Goal: Task Accomplishment & Management: Manage account settings

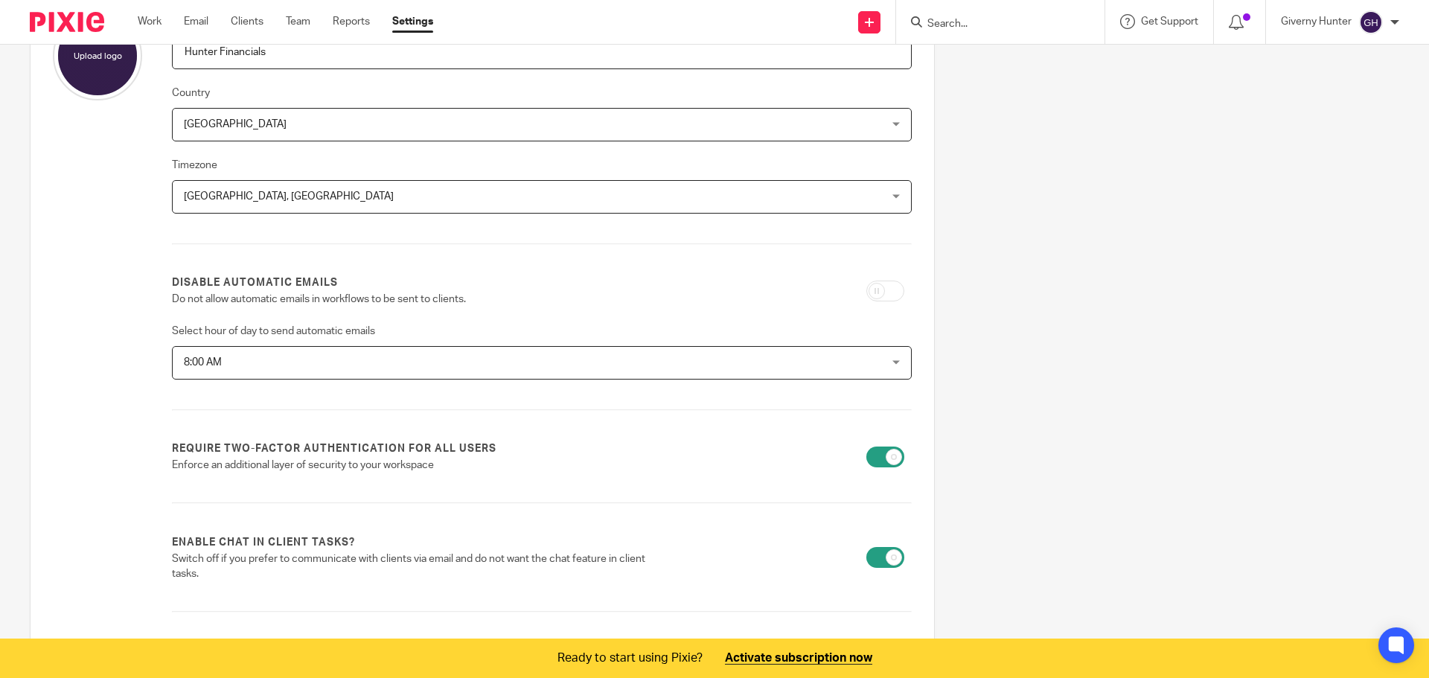
scroll to position [149, 0]
click at [888, 296] on input "checkbox" at bounding box center [885, 288] width 38 height 21
checkbox input "true"
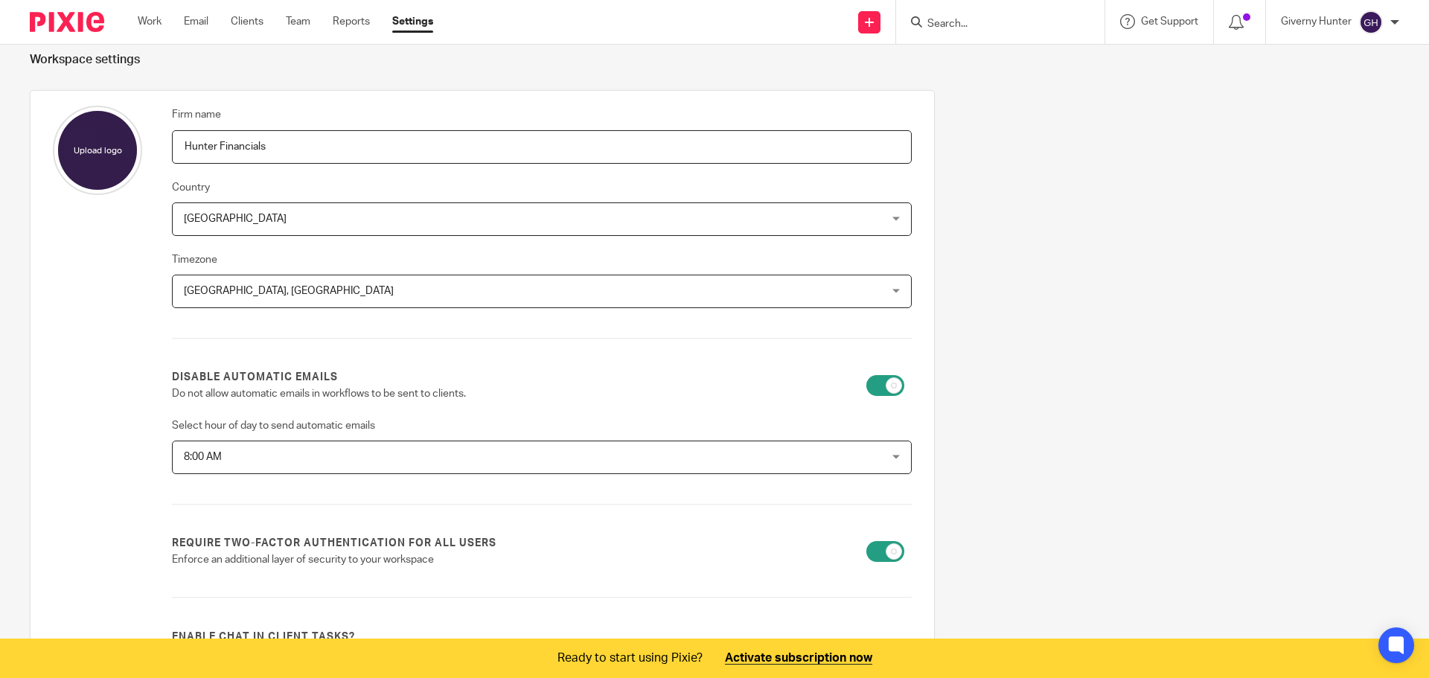
scroll to position [0, 0]
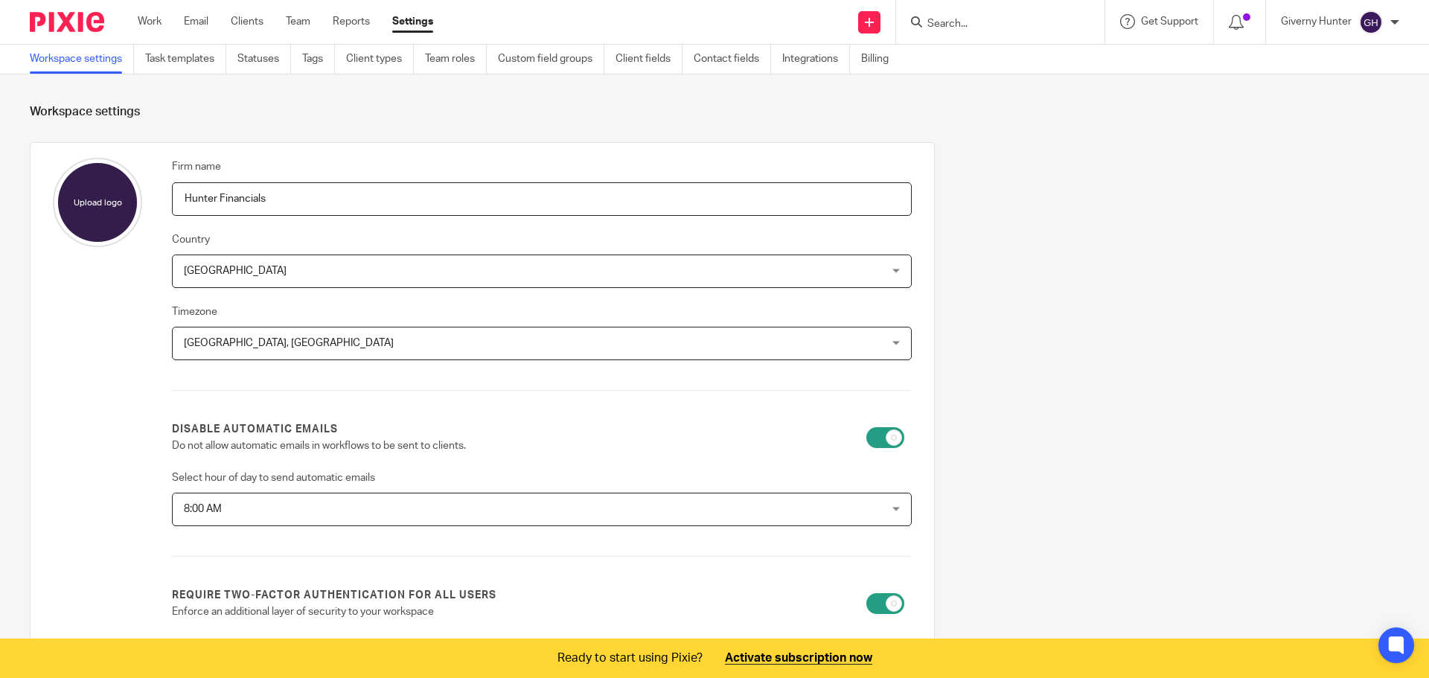
click at [965, 262] on div "Firm name Hunter Financials Country United Kingdom United Kingdom Afghanistan A…" at bounding box center [703, 584] width 1393 height 884
click at [1241, 22] on icon at bounding box center [1236, 22] width 15 height 15
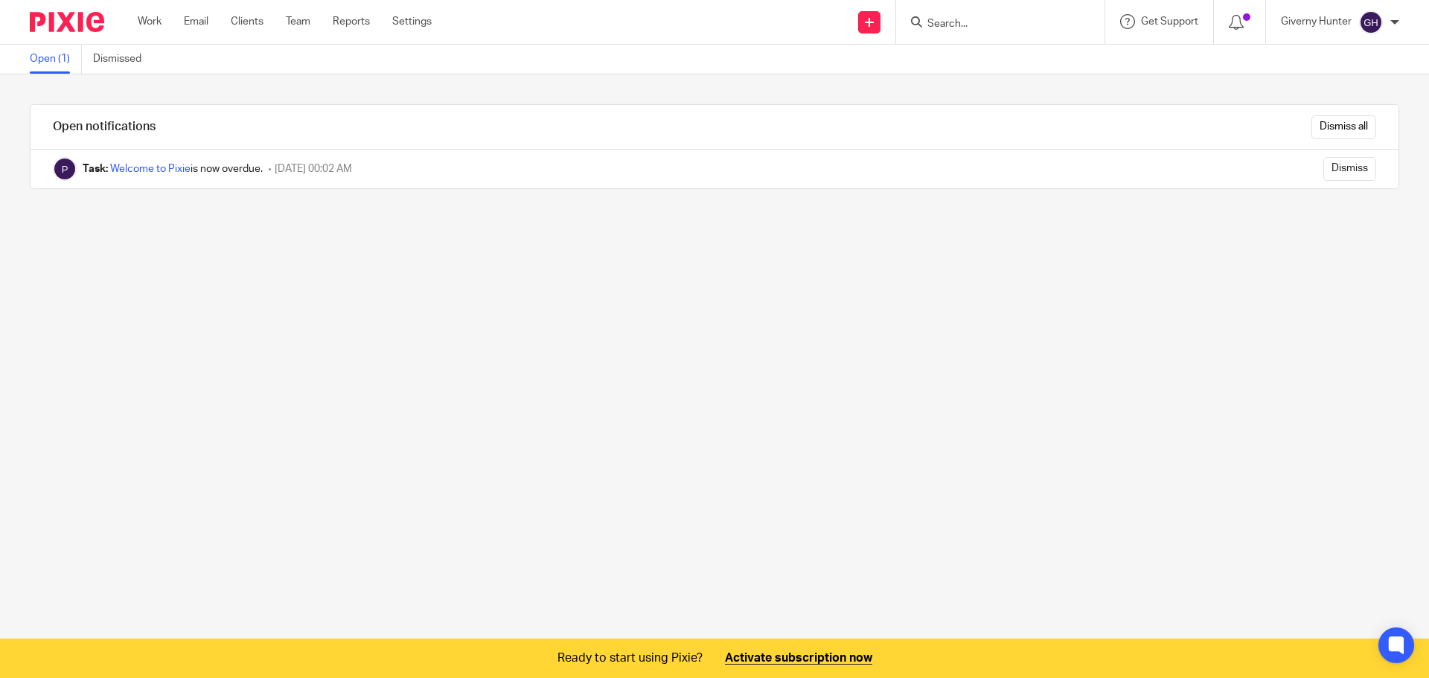
click at [1241, 22] on icon at bounding box center [1236, 22] width 15 height 15
click at [407, 22] on link "Settings" at bounding box center [411, 21] width 39 height 15
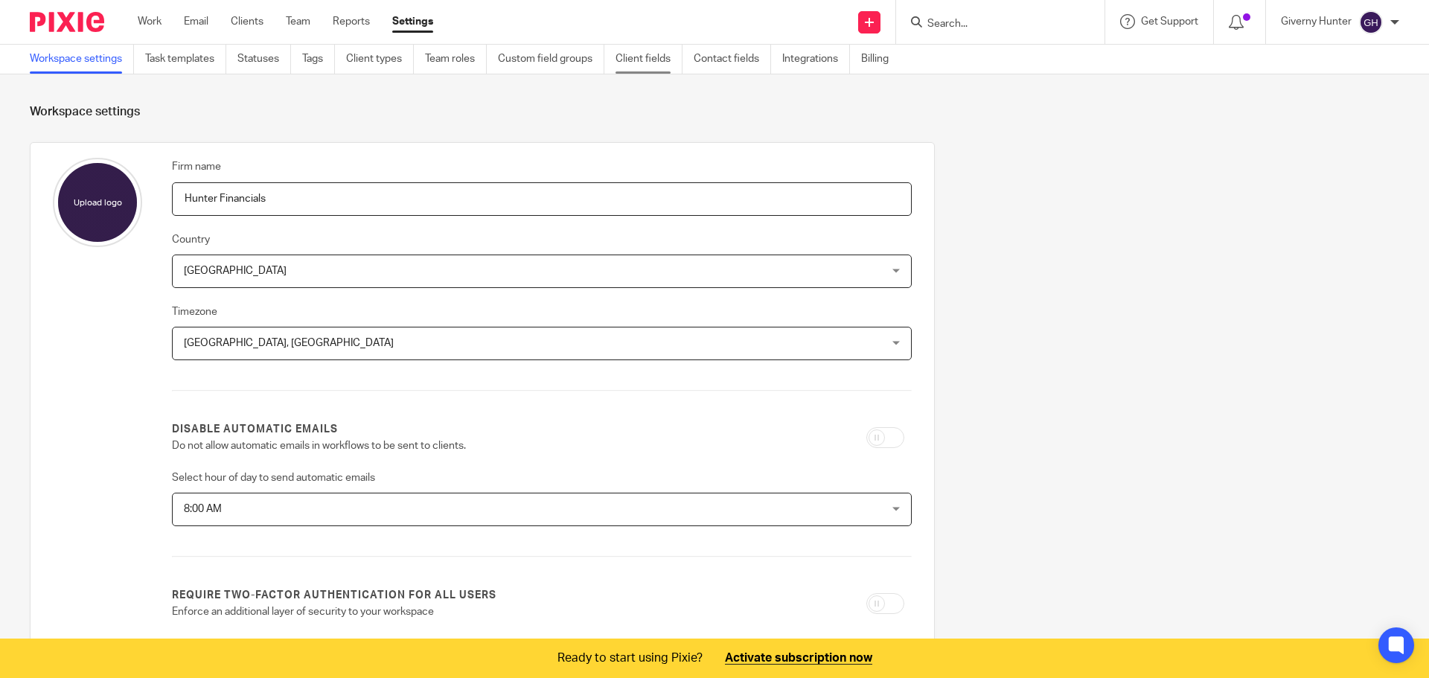
click at [626, 58] on link "Client fields" at bounding box center [649, 59] width 67 height 29
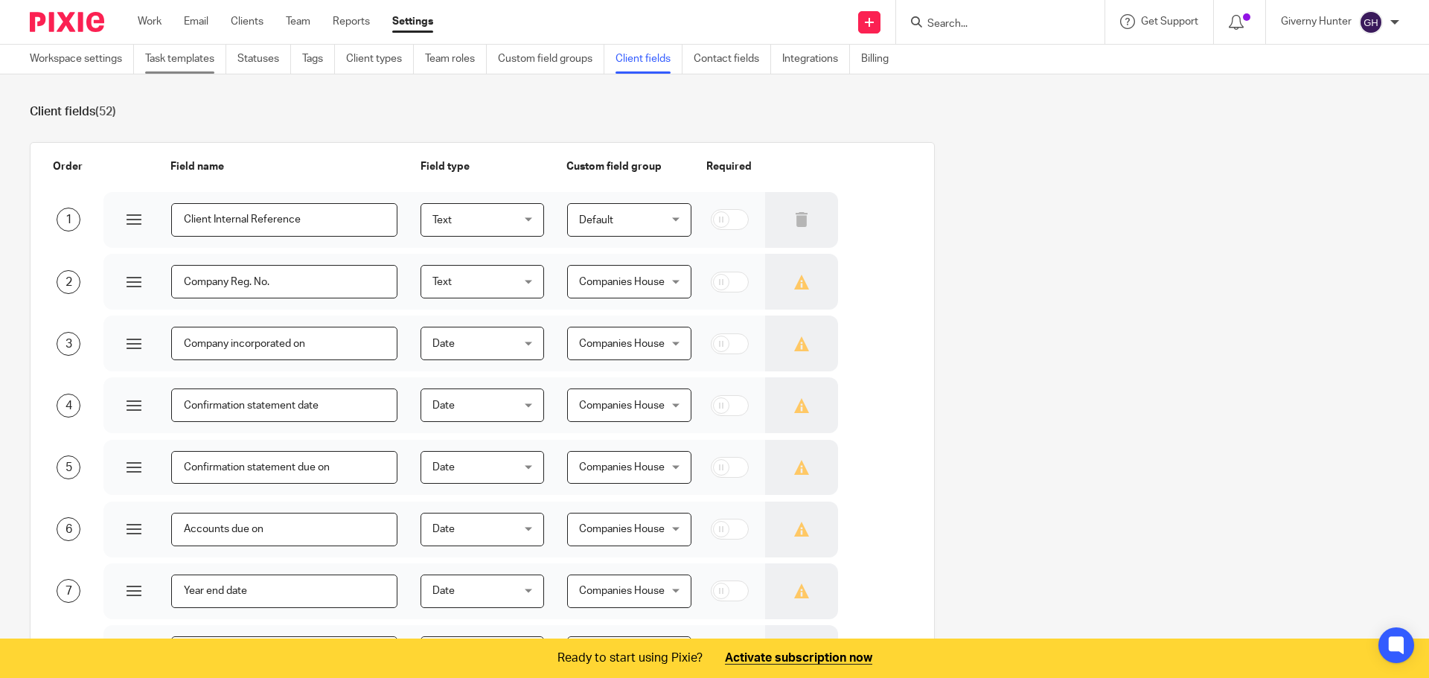
click at [158, 66] on link "Task templates" at bounding box center [185, 59] width 81 height 29
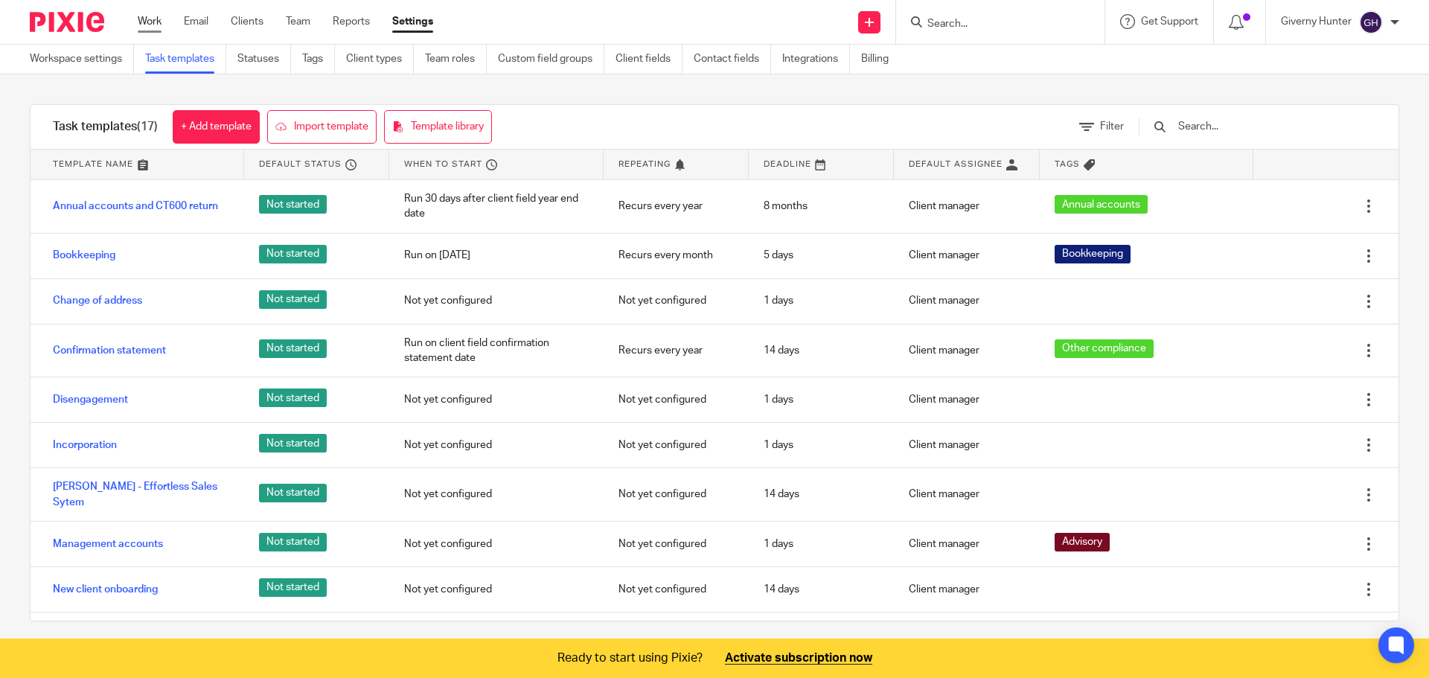
click at [143, 25] on link "Work" at bounding box center [150, 21] width 24 height 15
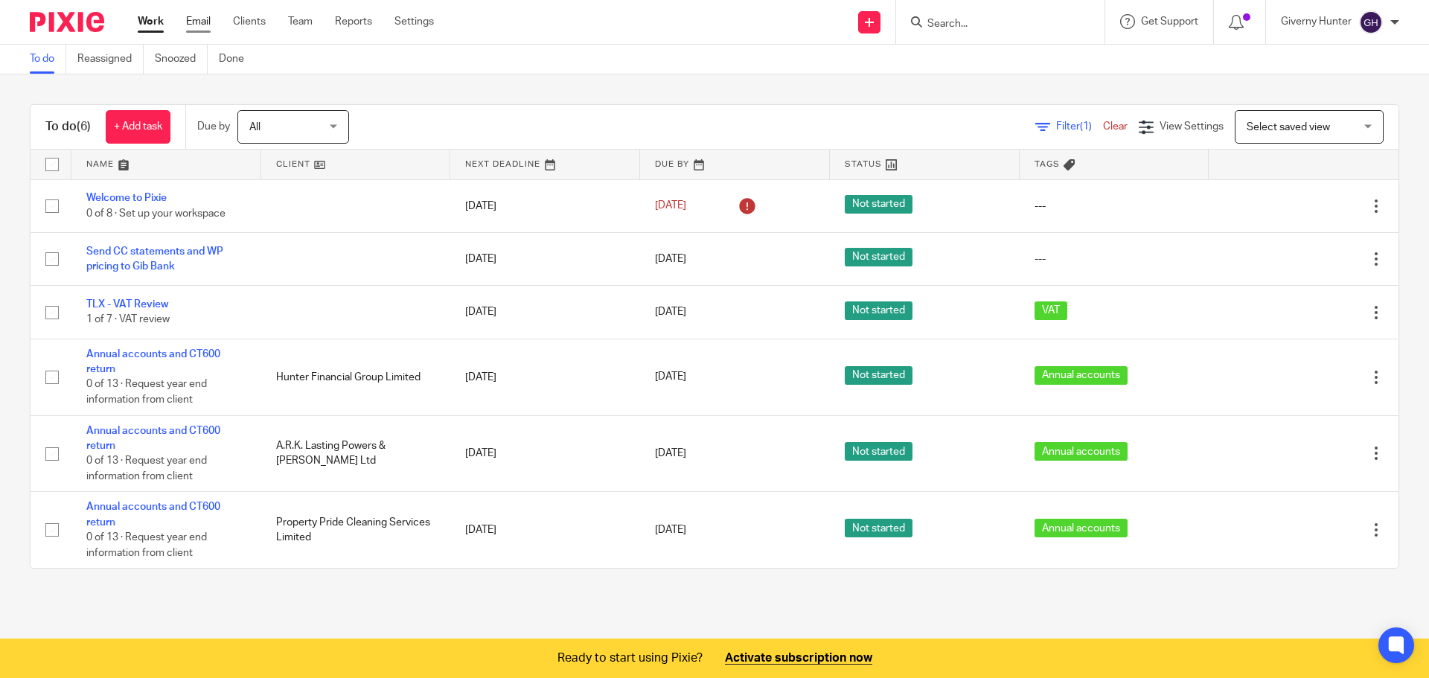
click at [205, 23] on link "Email" at bounding box center [198, 21] width 25 height 15
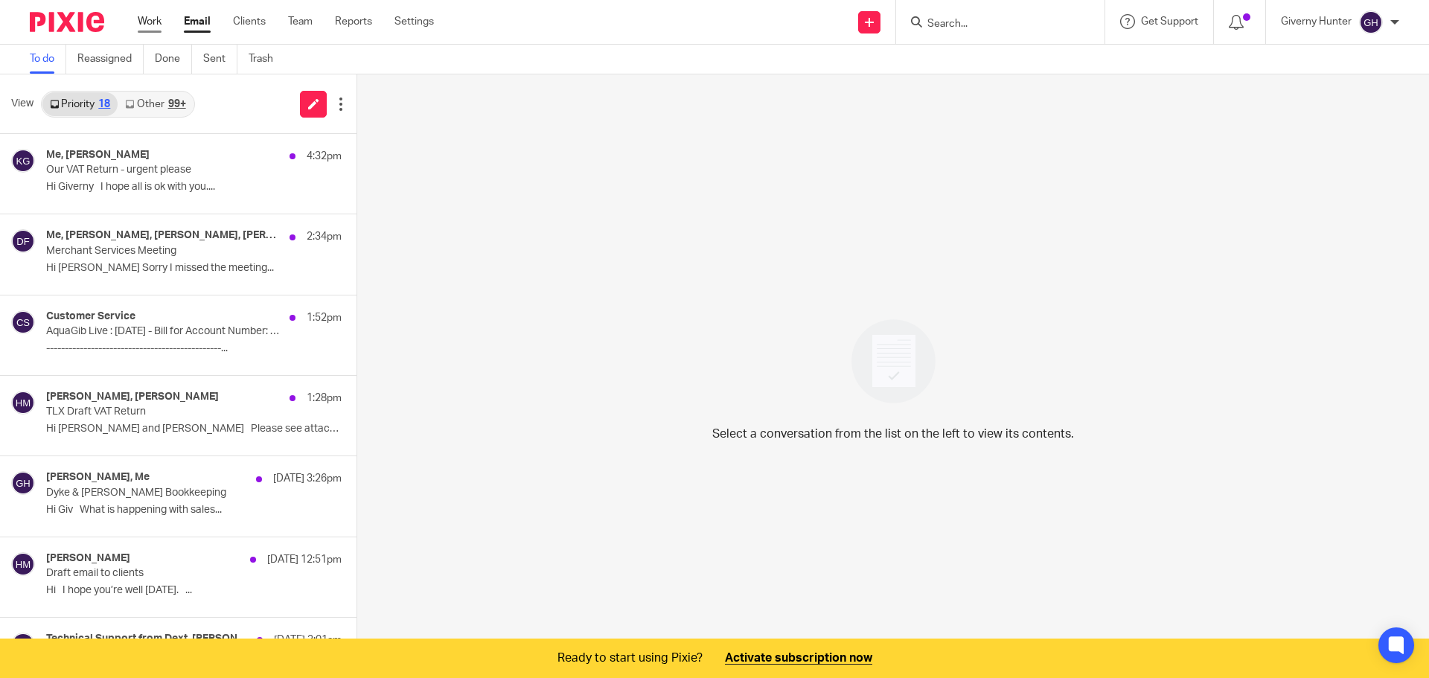
click at [162, 29] on link "Work" at bounding box center [150, 21] width 24 height 15
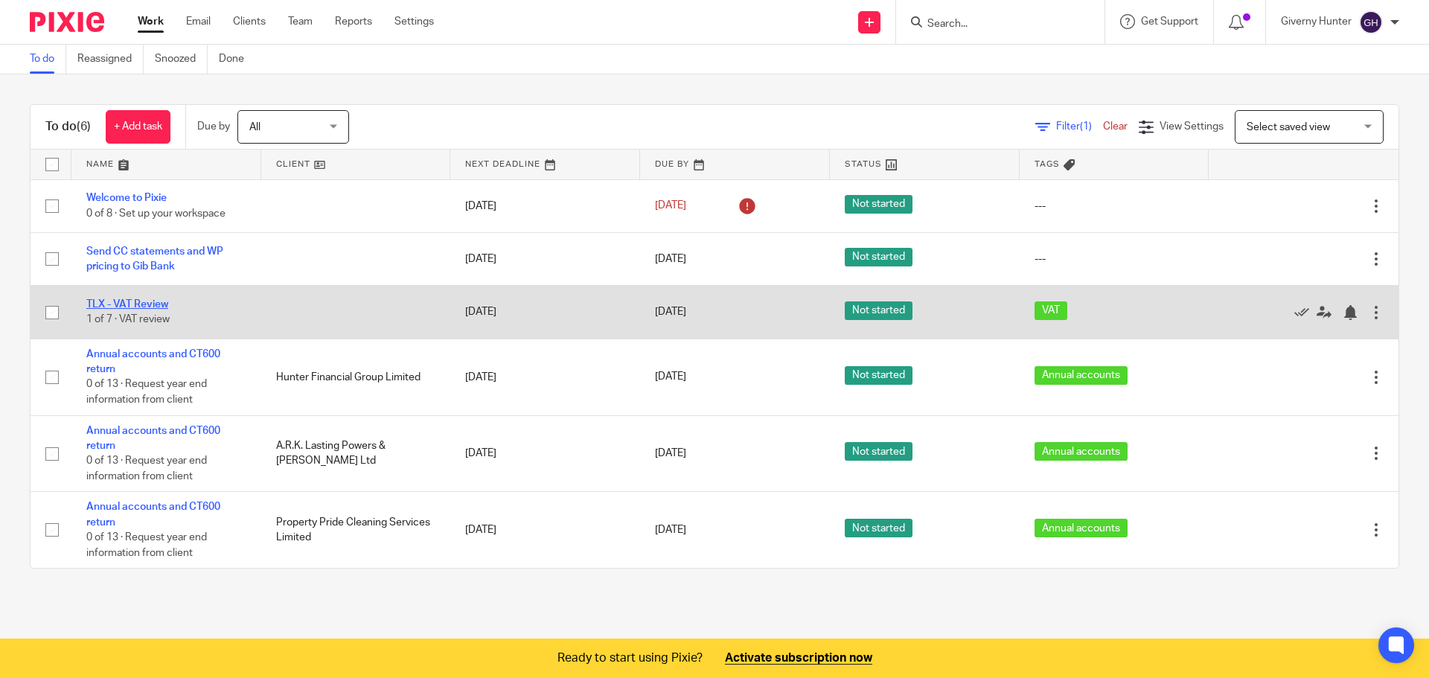
click at [141, 305] on link "TLX - VAT Review" at bounding box center [127, 304] width 82 height 10
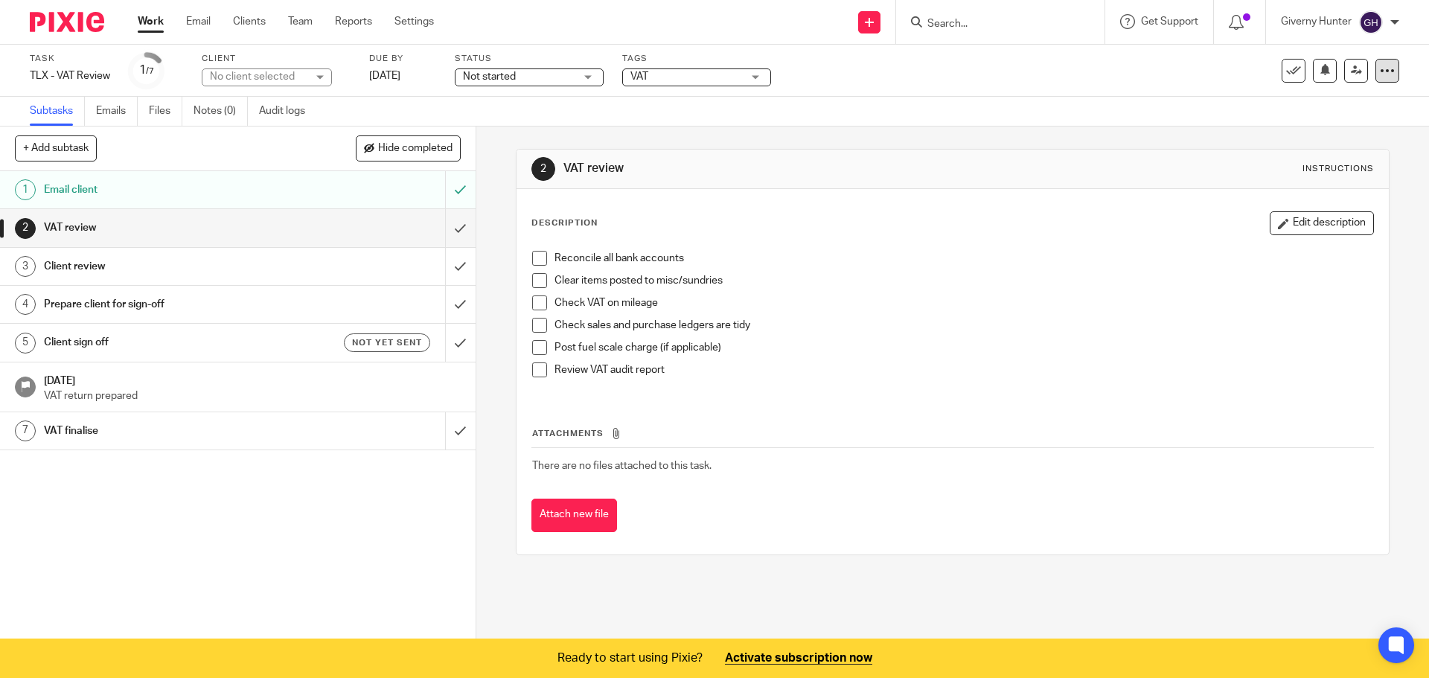
click at [1385, 76] on div at bounding box center [1388, 71] width 24 height 24
click at [1231, 196] on span "Delete" at bounding box center [1229, 194] width 31 height 10
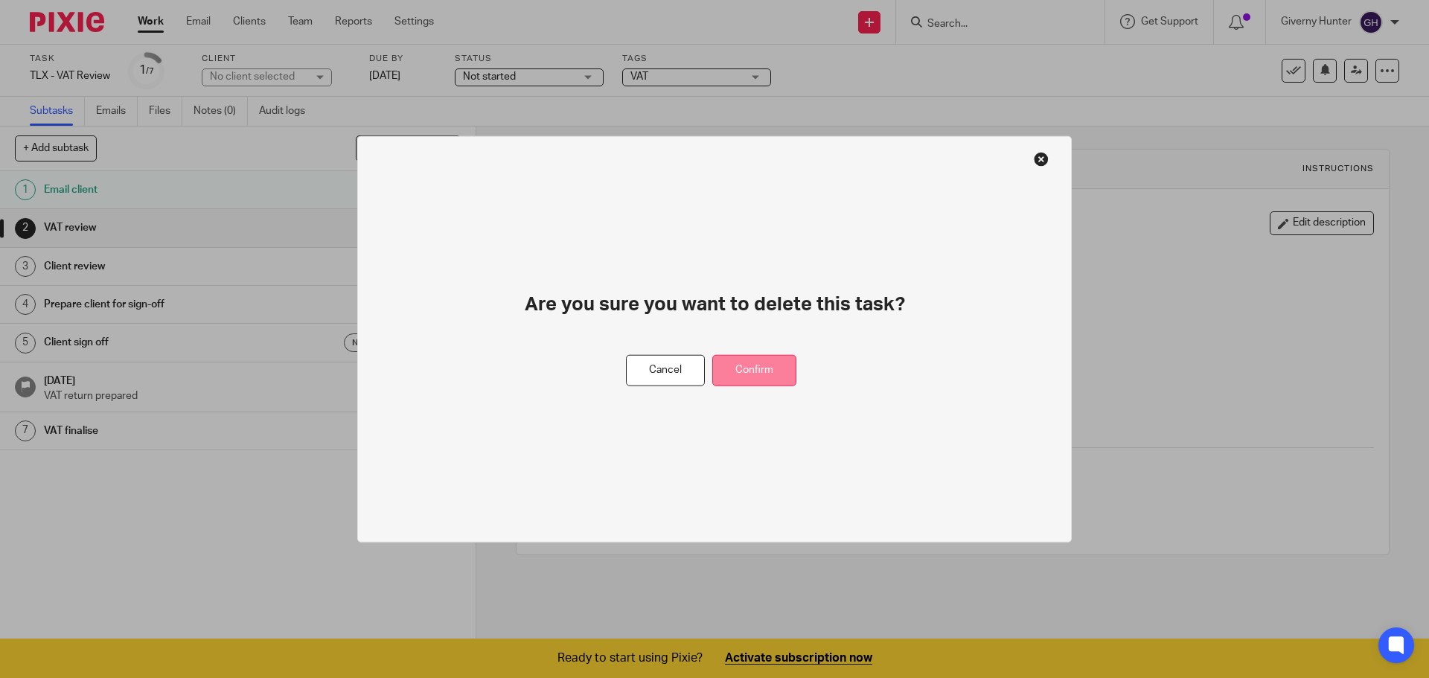
click at [780, 364] on button "Confirm" at bounding box center [754, 370] width 84 height 32
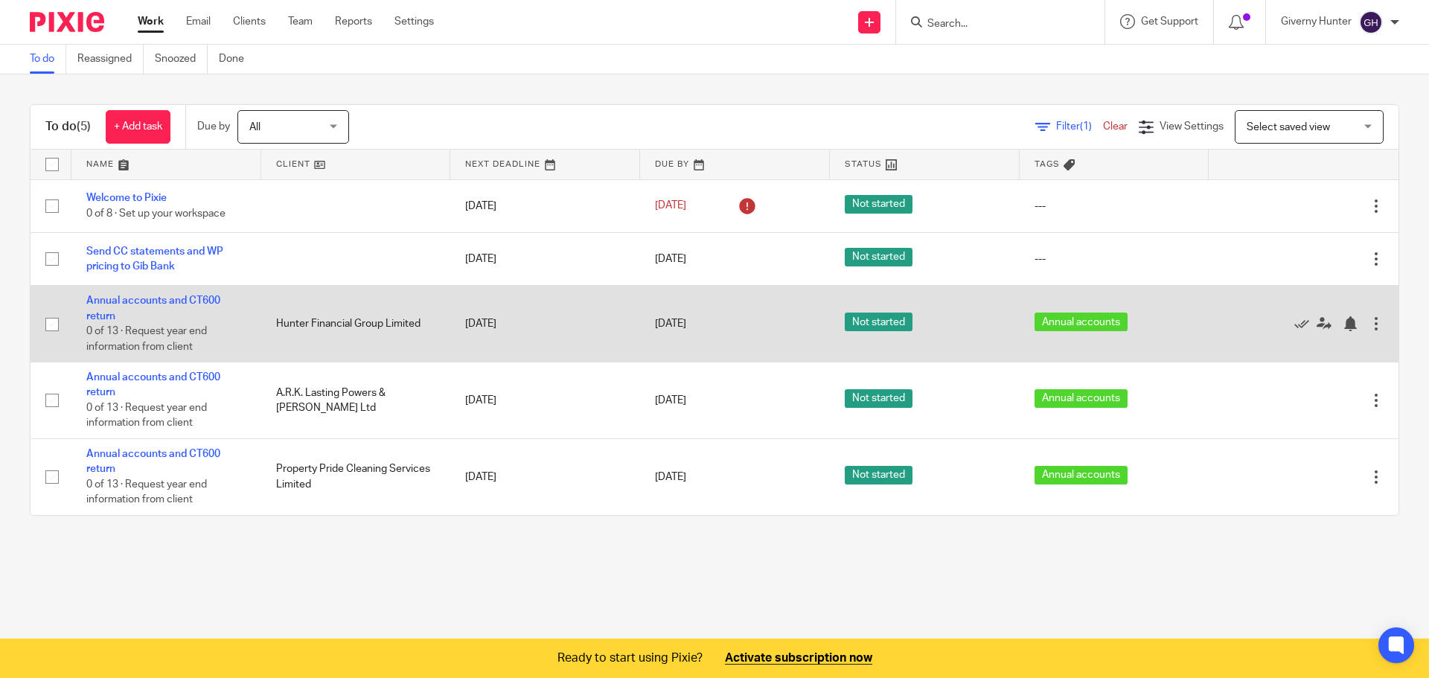
click at [1369, 322] on div at bounding box center [1376, 323] width 15 height 15
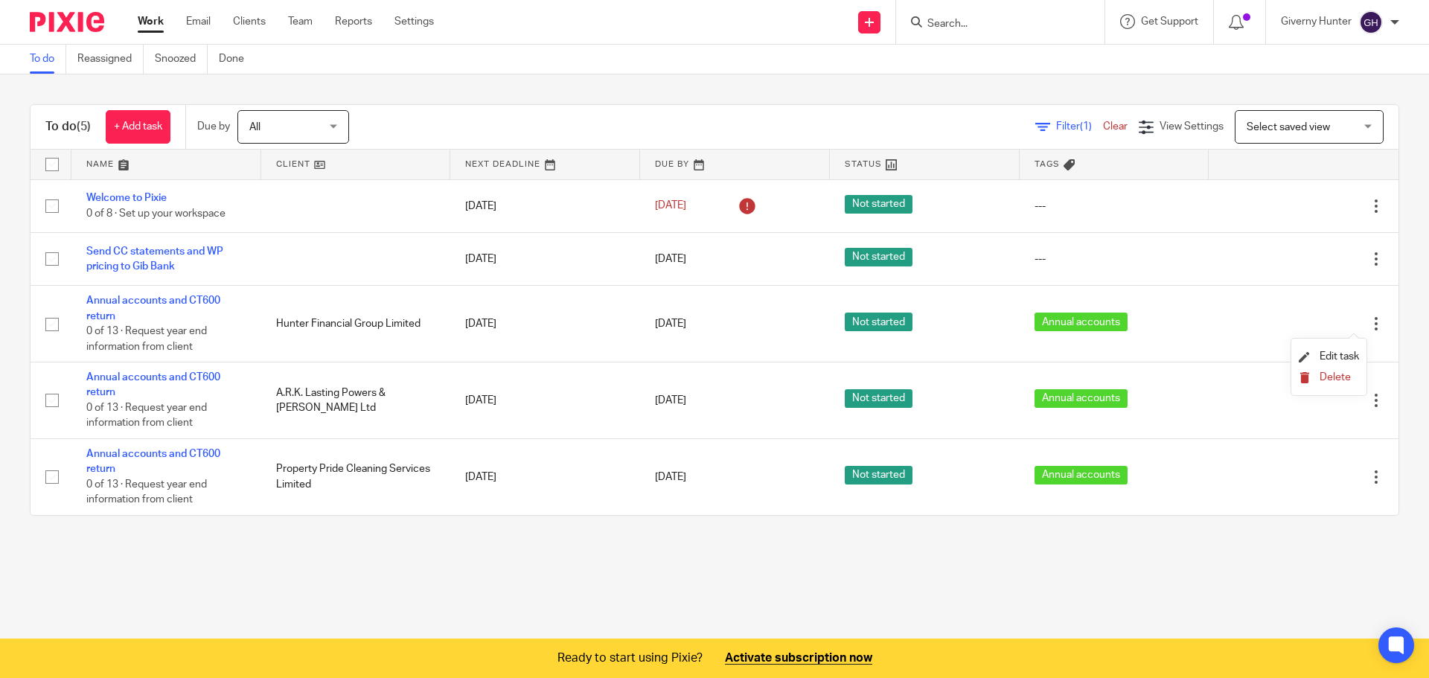
click at [1338, 377] on span "Delete" at bounding box center [1335, 377] width 31 height 10
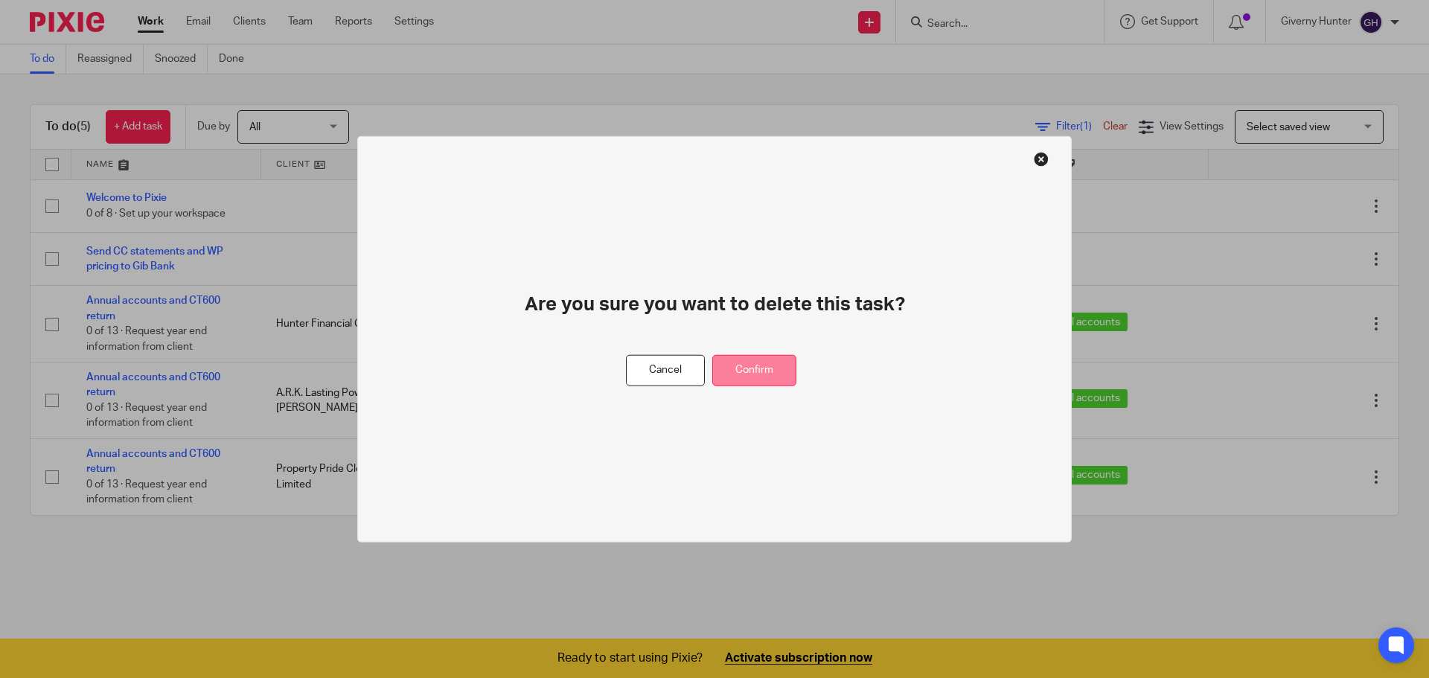
click at [768, 372] on button "Confirm" at bounding box center [754, 370] width 84 height 32
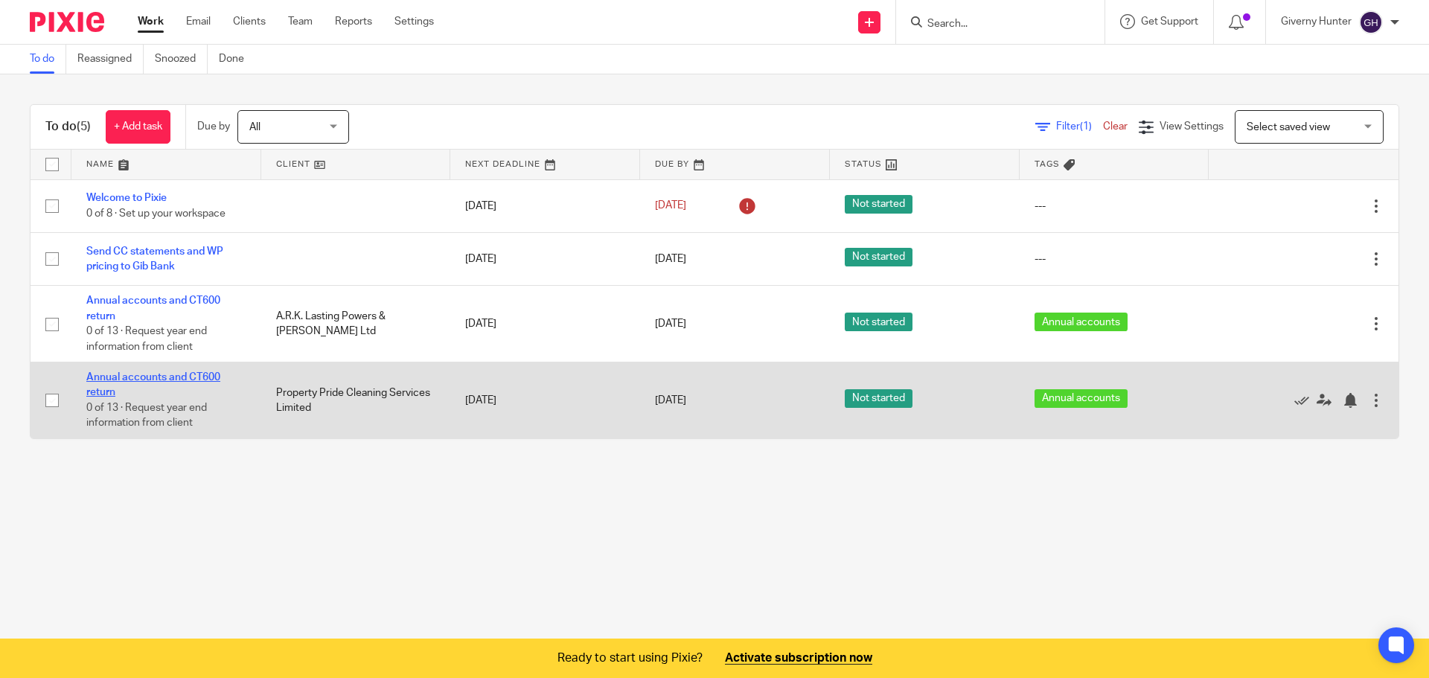
click at [180, 377] on link "Annual accounts and CT600 return" at bounding box center [153, 384] width 134 height 25
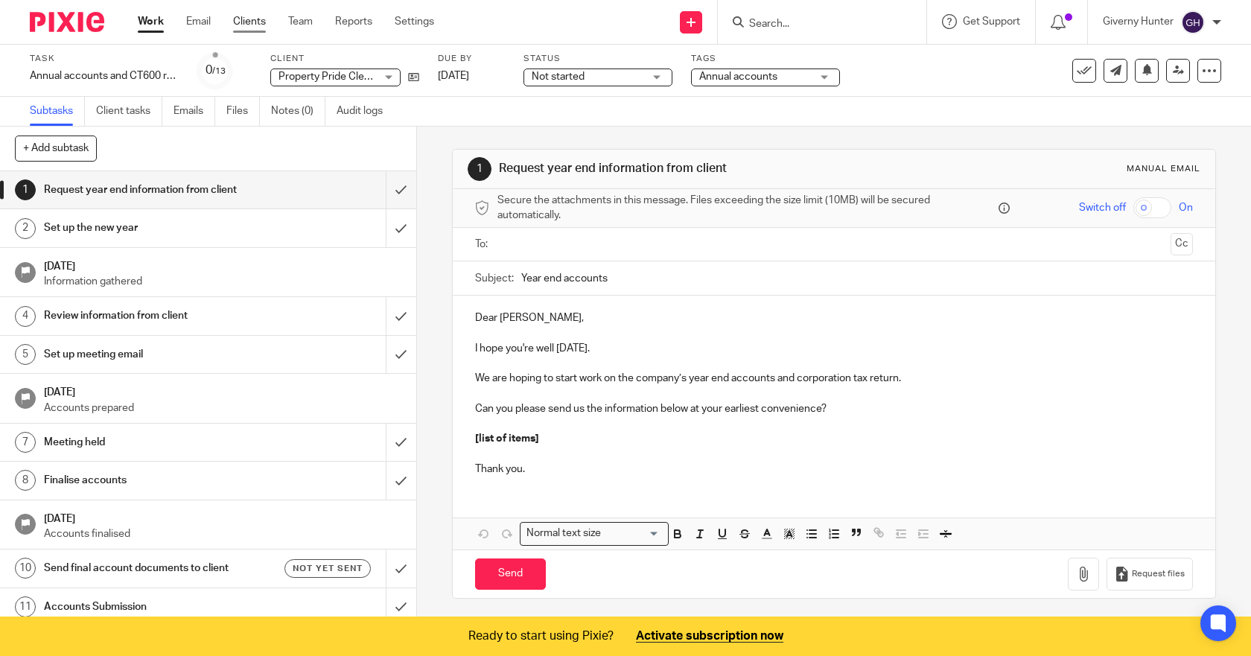
click at [249, 28] on link "Clients" at bounding box center [249, 21] width 33 height 15
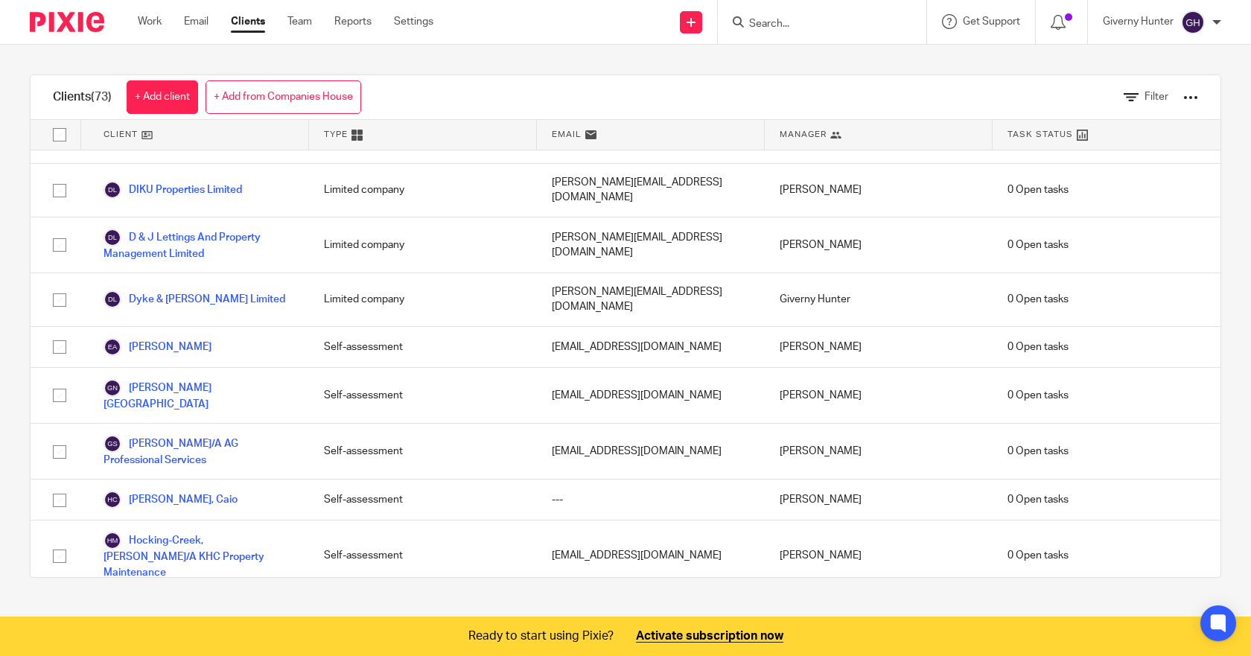
scroll to position [447, 0]
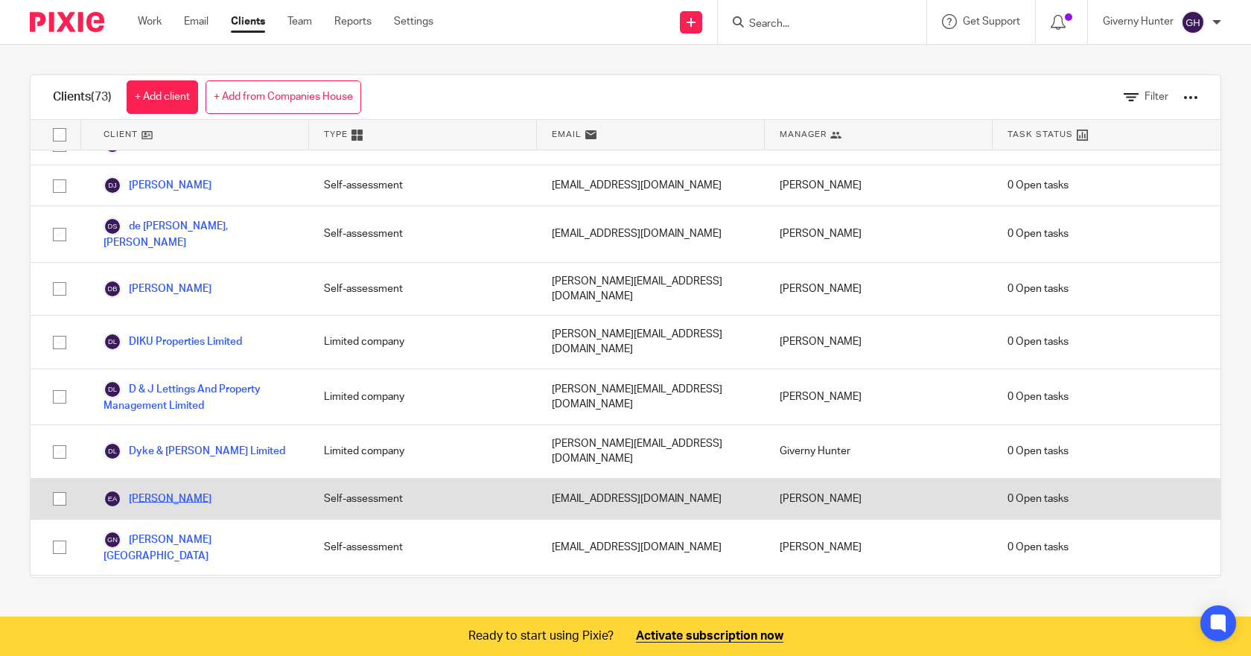
click at [182, 490] on link "[PERSON_NAME]" at bounding box center [157, 499] width 108 height 18
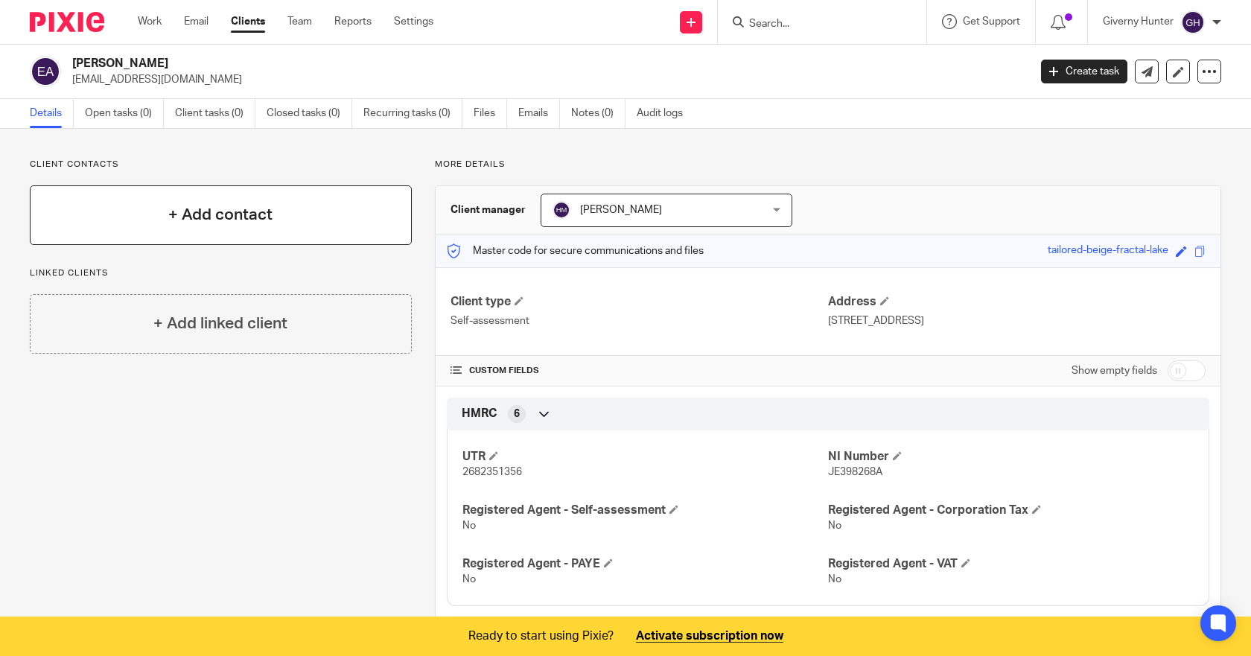
click at [229, 210] on h4 "+ Add contact" at bounding box center [220, 214] width 104 height 23
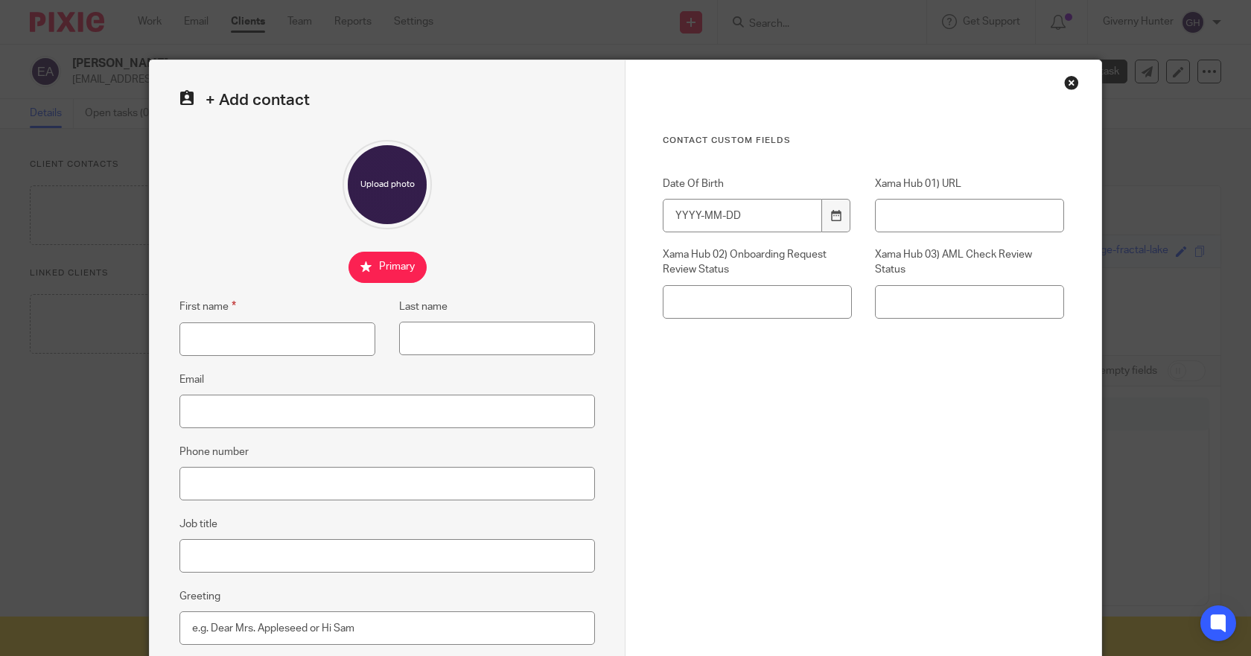
click at [1064, 84] on div "Close this dialog window" at bounding box center [1071, 82] width 15 height 15
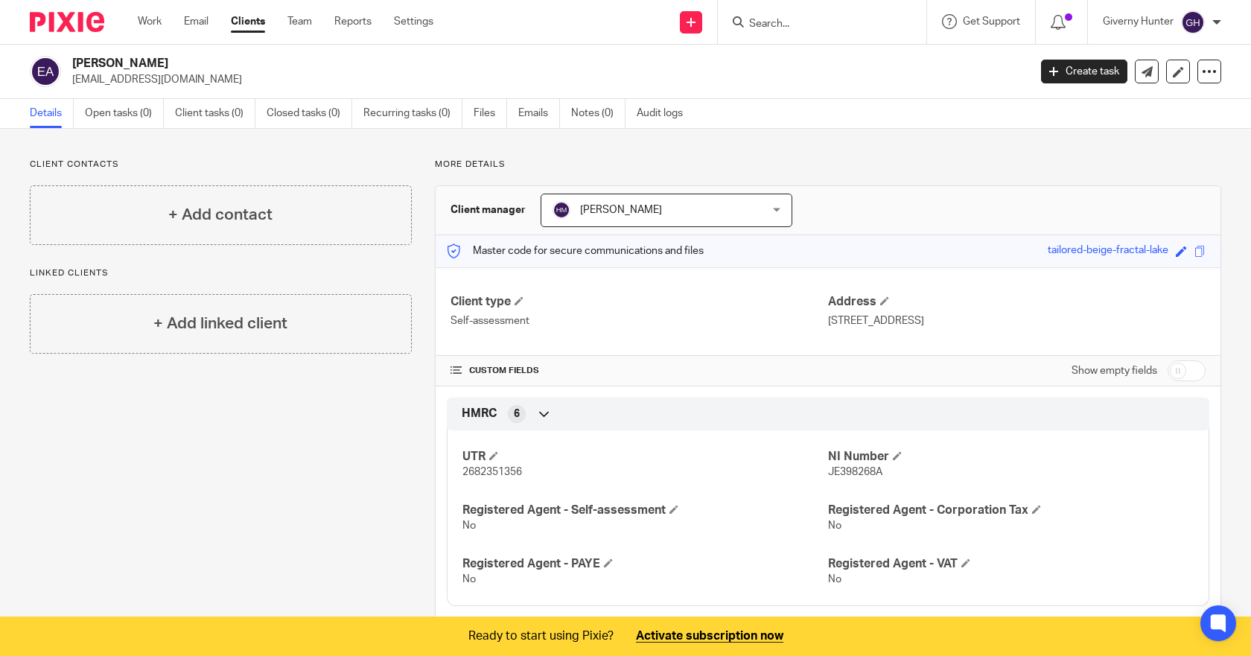
click at [810, 157] on div "Client contacts + Add contact Linked clients + Add linked client More details C…" at bounding box center [625, 445] width 1251 height 632
click at [421, 17] on link "Settings" at bounding box center [413, 21] width 39 height 15
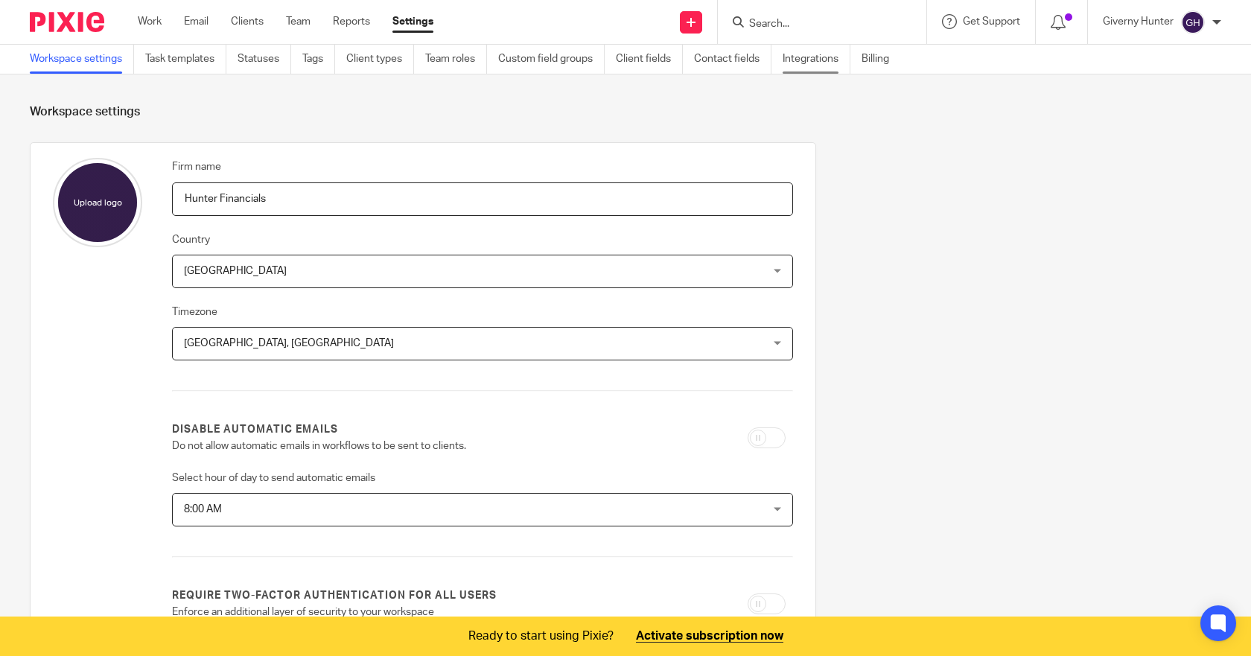
click at [821, 59] on link "Integrations" at bounding box center [816, 59] width 68 height 29
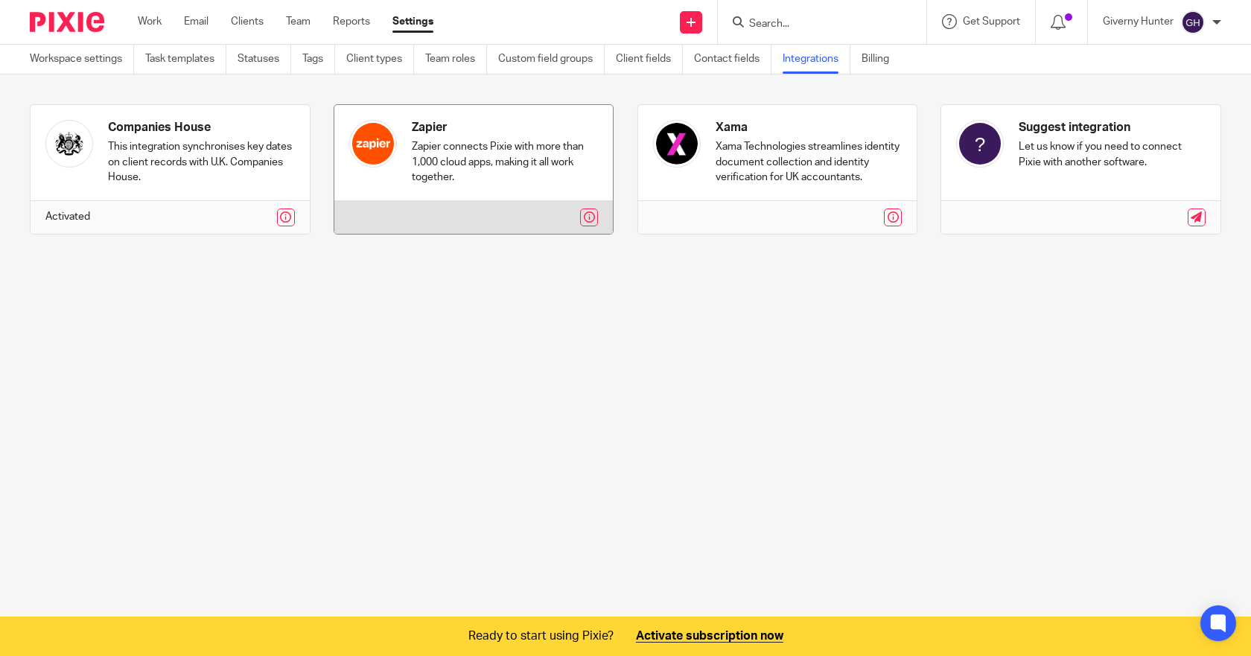
click at [537, 223] on div at bounding box center [473, 217] width 249 height 18
click at [582, 226] on link at bounding box center [589, 217] width 18 height 18
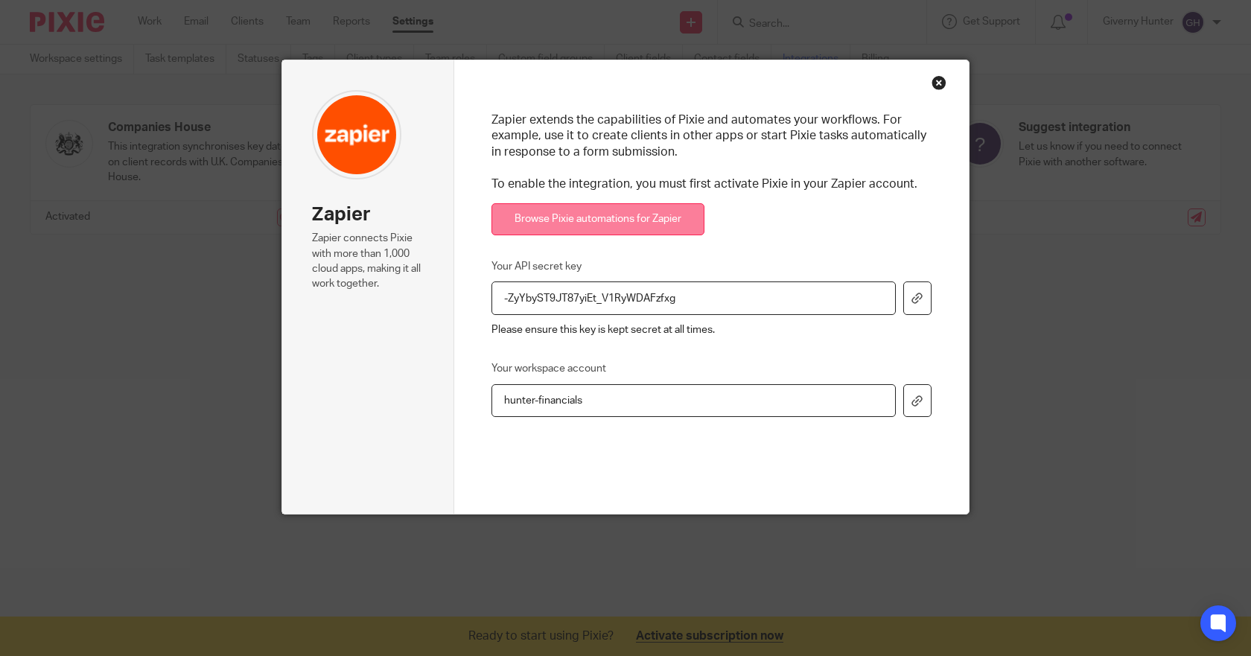
click at [633, 223] on link "Browse Pixie automations for Zapier" at bounding box center [597, 219] width 213 height 32
click at [913, 302] on icon at bounding box center [916, 298] width 11 height 11
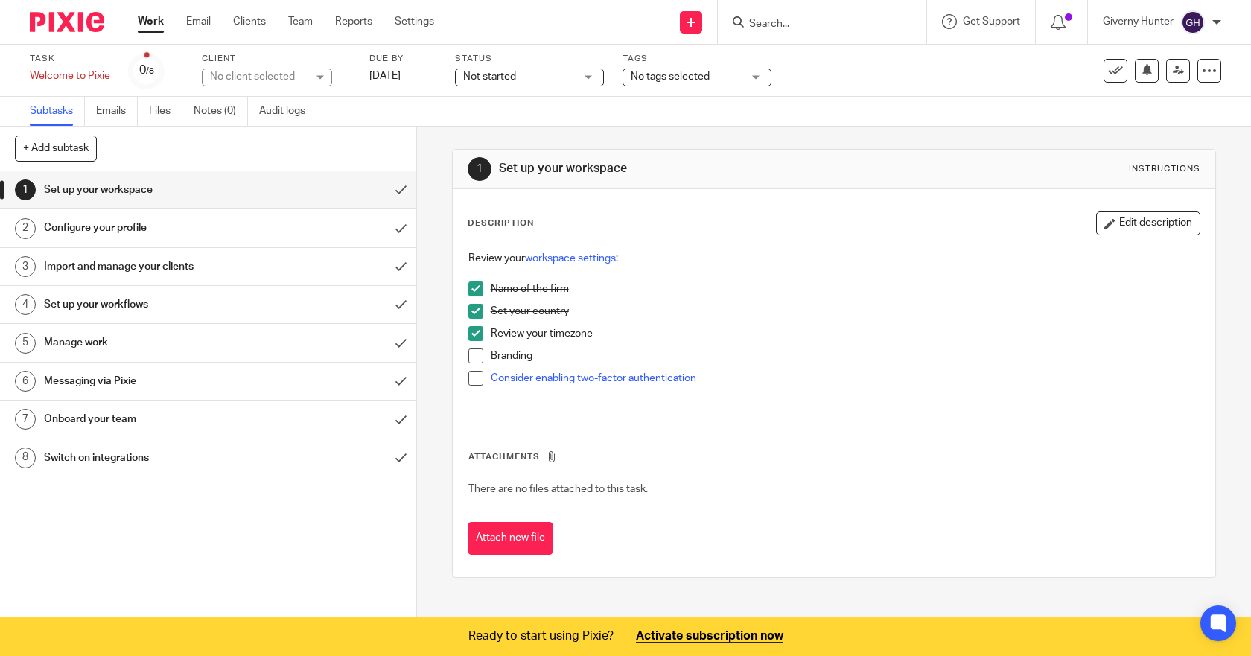
click at [144, 25] on link "Work" at bounding box center [151, 21] width 26 height 15
